Goal: Information Seeking & Learning: Learn about a topic

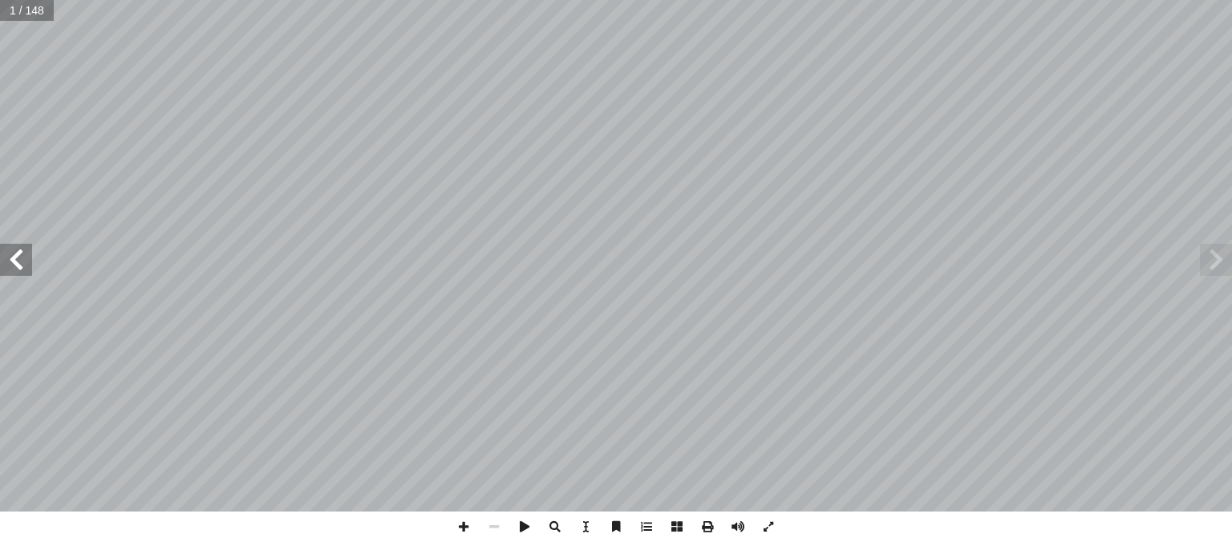
click at [9, 274] on span at bounding box center [16, 260] width 32 height 32
click at [498, 523] on span at bounding box center [494, 527] width 30 height 30
